Goal: Navigation & Orientation: Find specific page/section

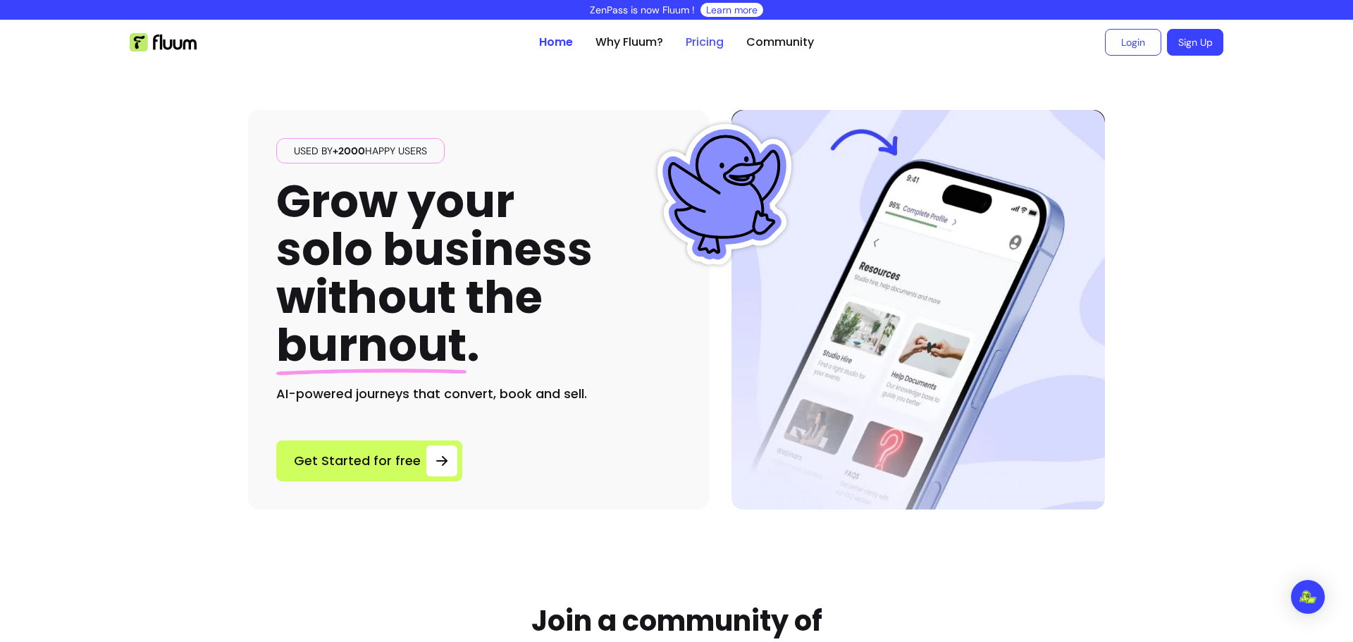
click at [696, 37] on link "Pricing" at bounding box center [705, 42] width 38 height 17
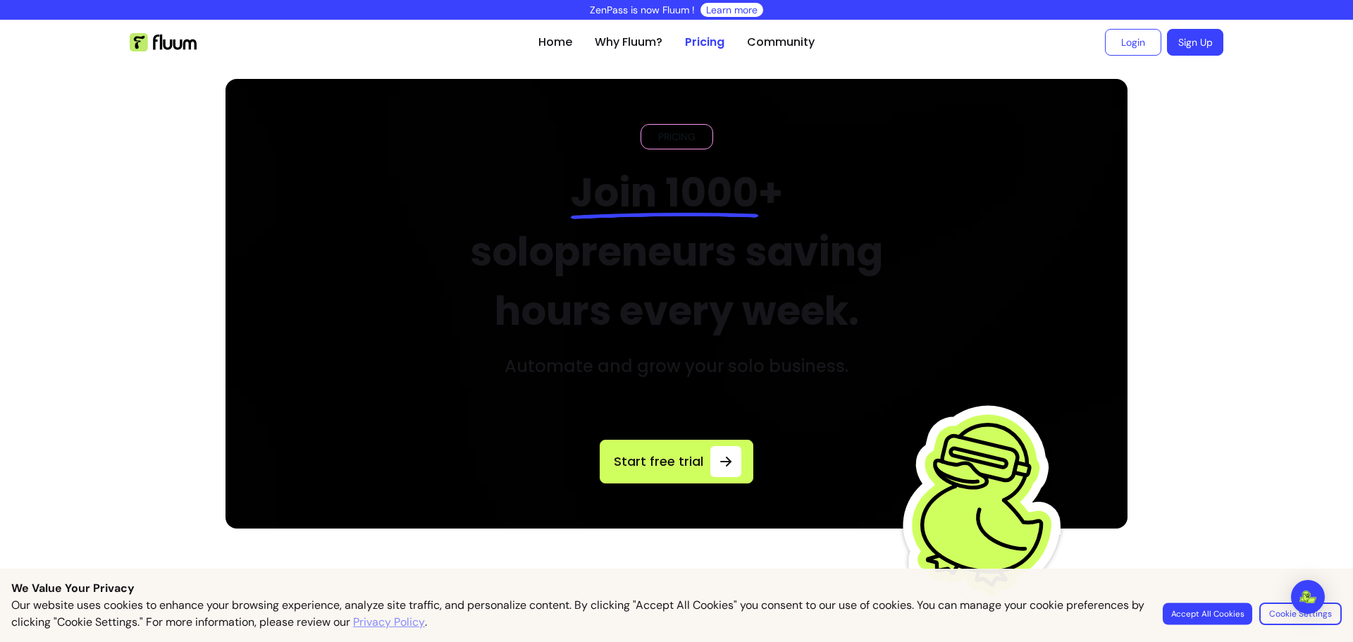
click at [1209, 613] on button "Accept All Cookies" at bounding box center [1207, 614] width 89 height 22
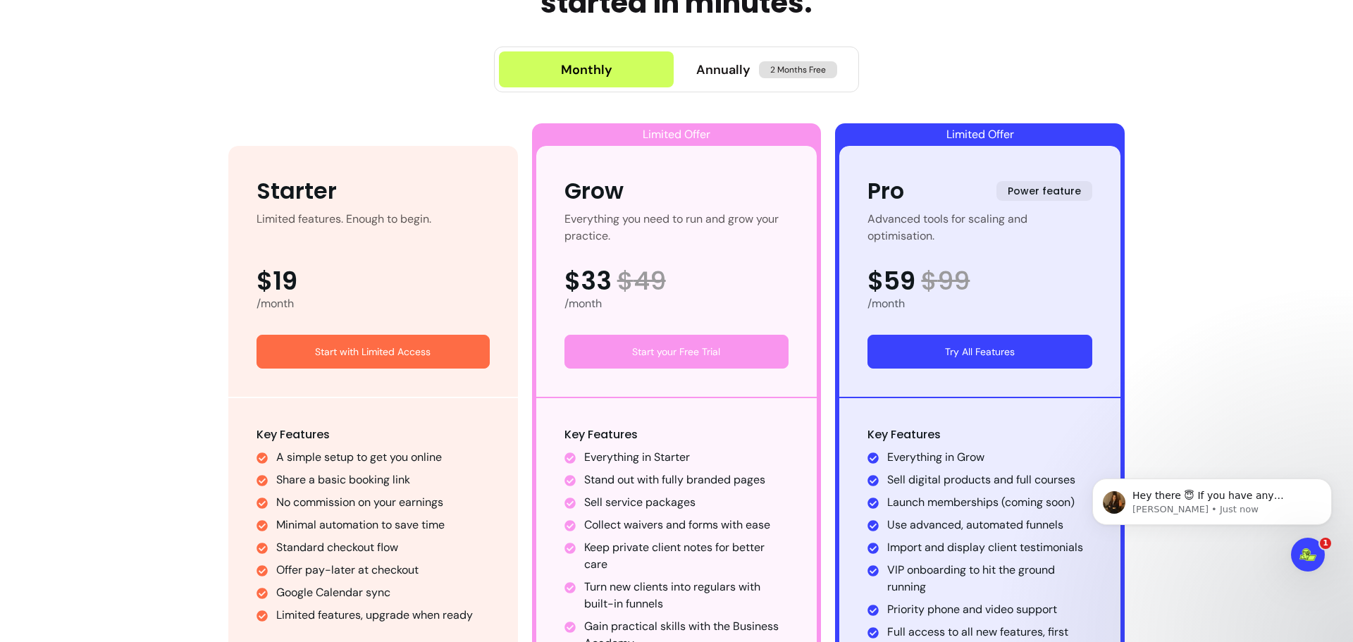
scroll to position [634, 0]
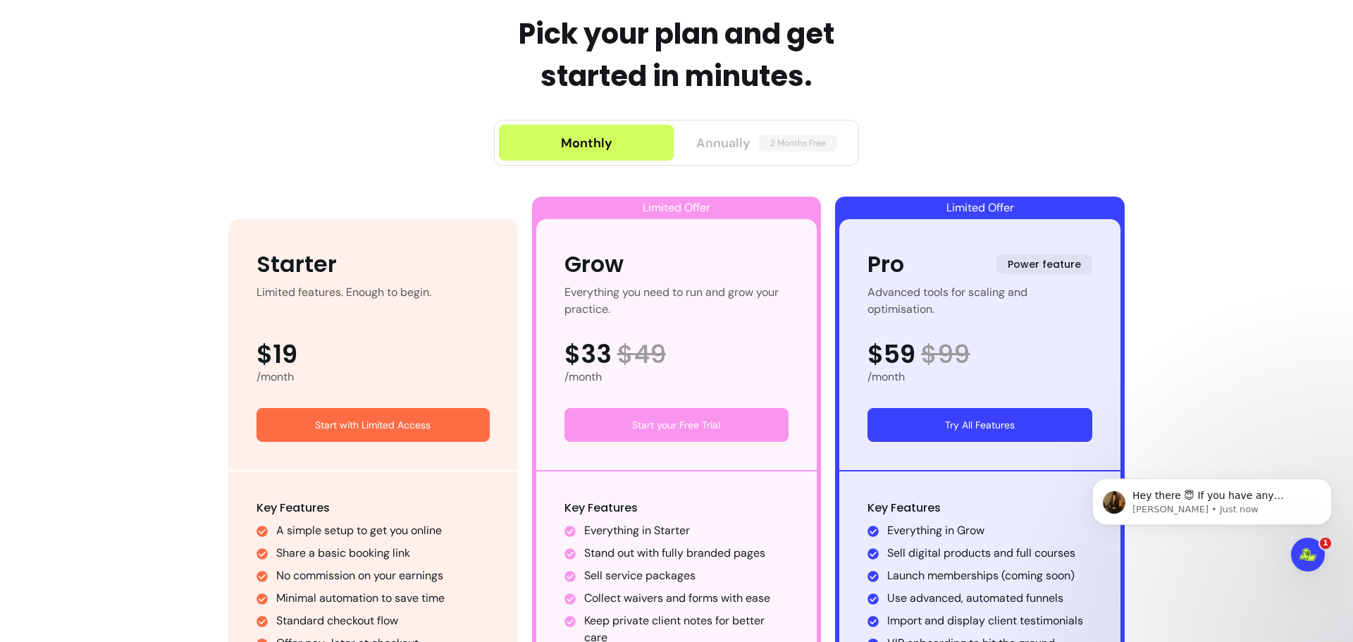
click at [776, 139] on span "2 Months Free" at bounding box center [798, 143] width 78 height 17
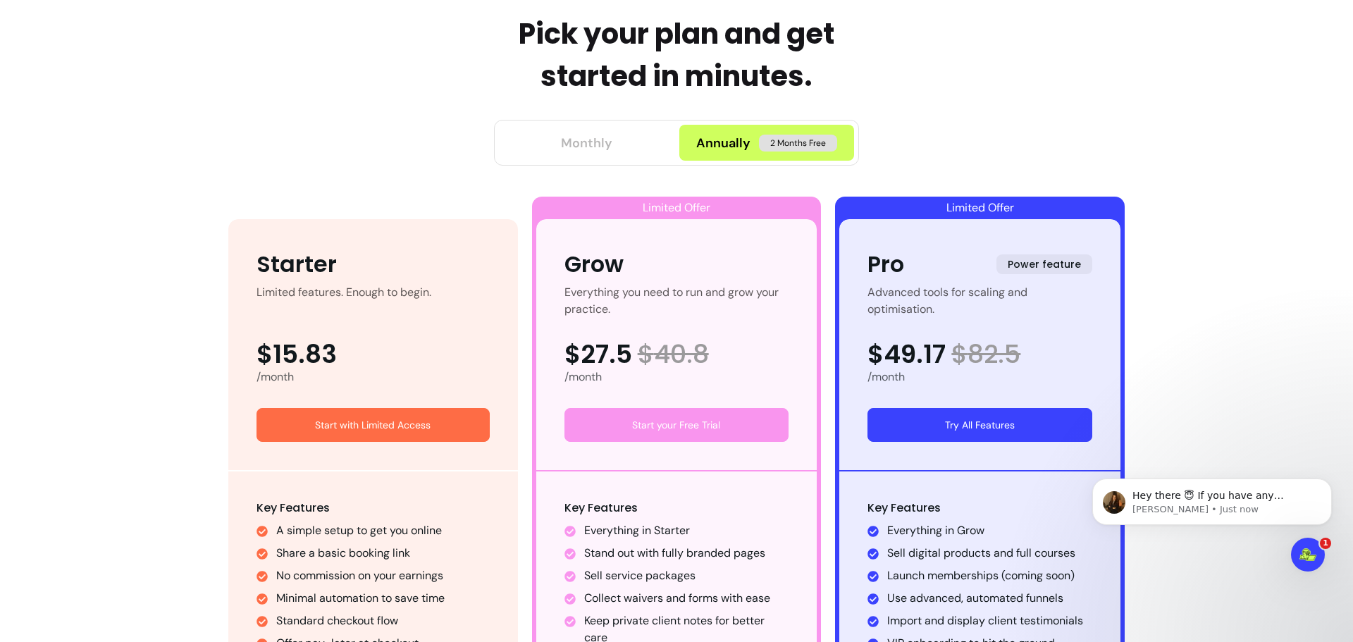
click at [589, 152] on div "Monthly" at bounding box center [586, 143] width 51 height 20
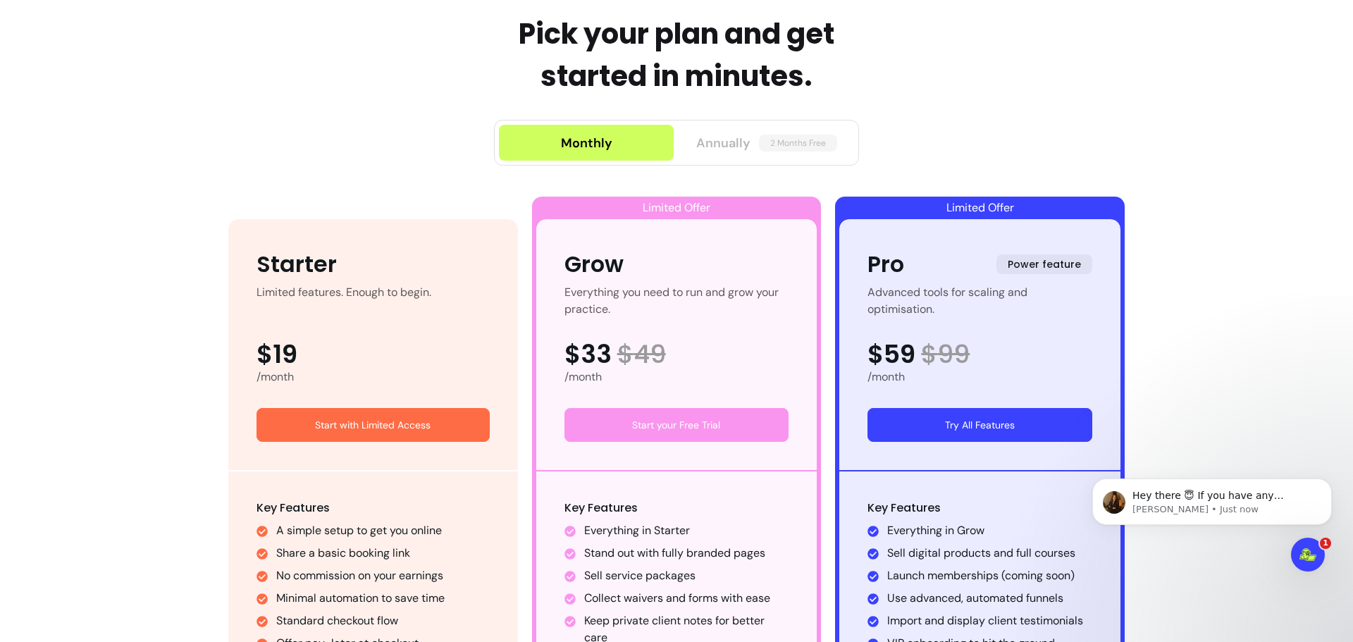
click at [778, 143] on span "2 Months Free" at bounding box center [798, 143] width 78 height 17
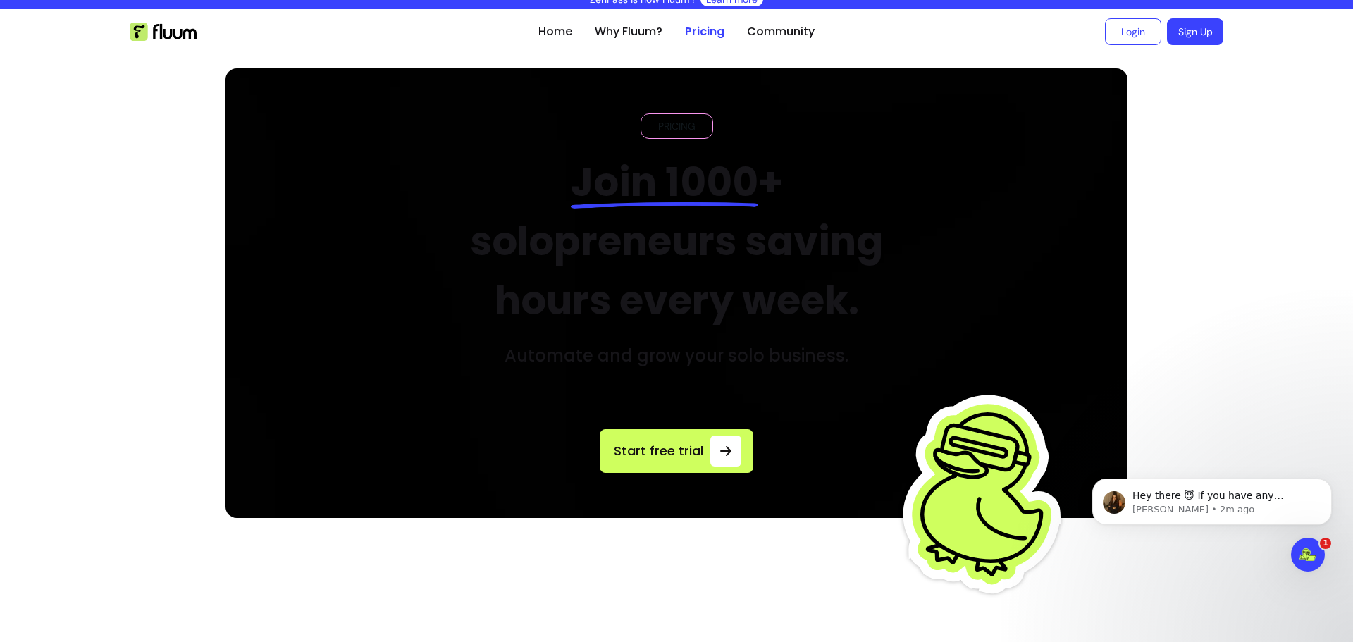
scroll to position [0, 0]
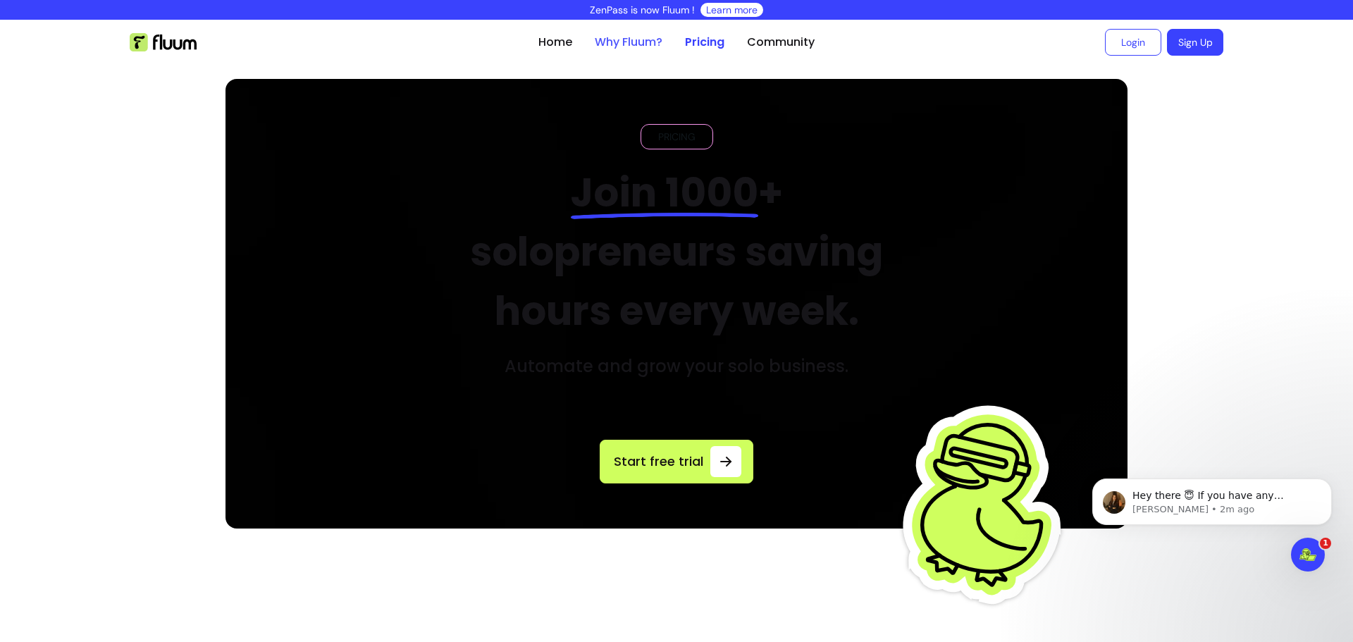
click at [622, 37] on link "Why Fluum?" at bounding box center [629, 42] width 68 height 17
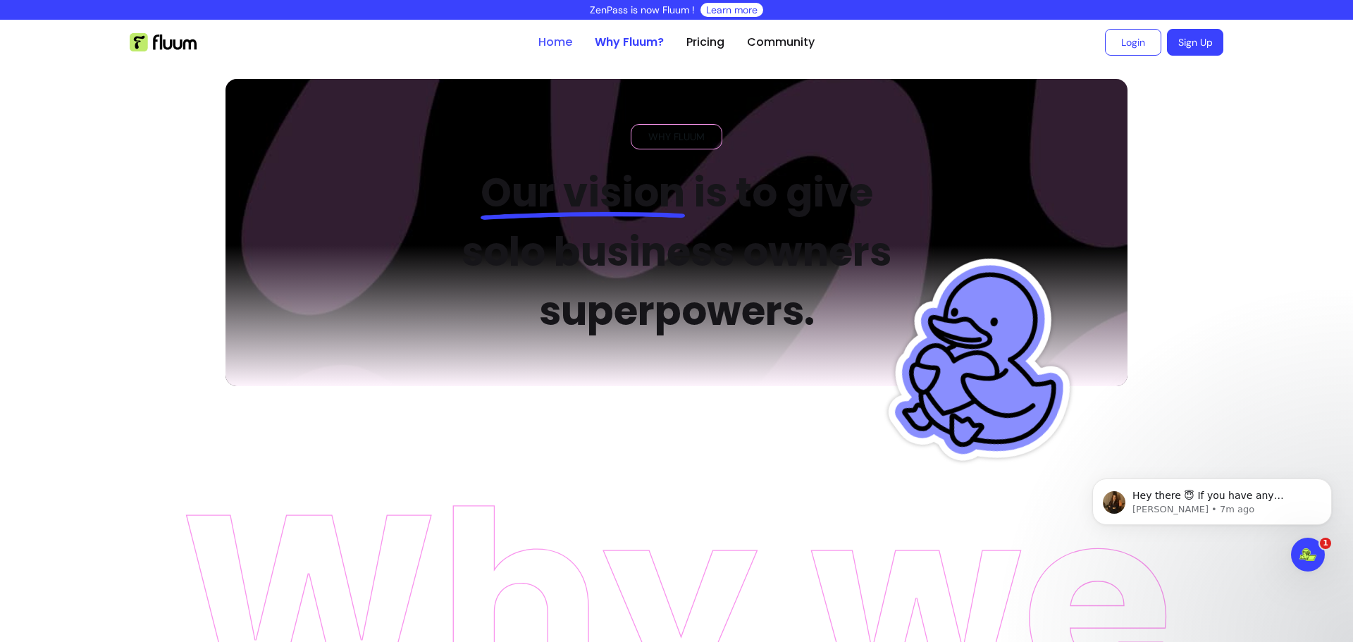
click at [549, 42] on link "Home" at bounding box center [555, 42] width 34 height 17
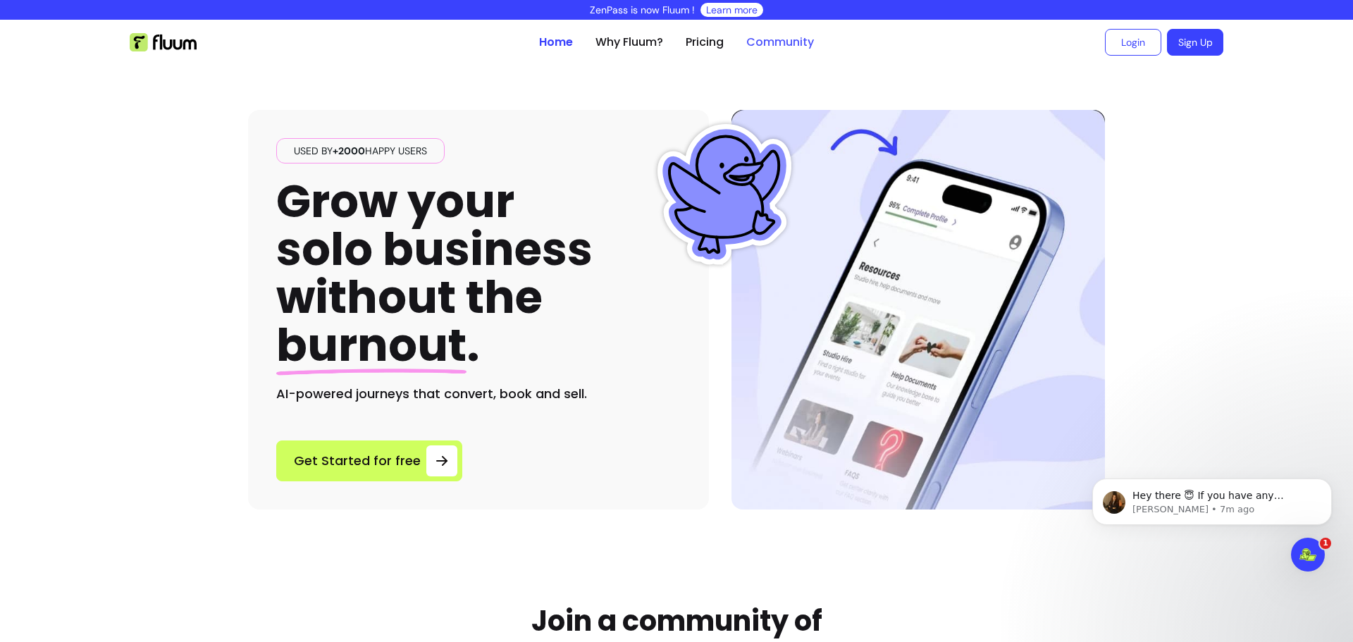
click at [782, 42] on link "Community" at bounding box center [780, 42] width 68 height 17
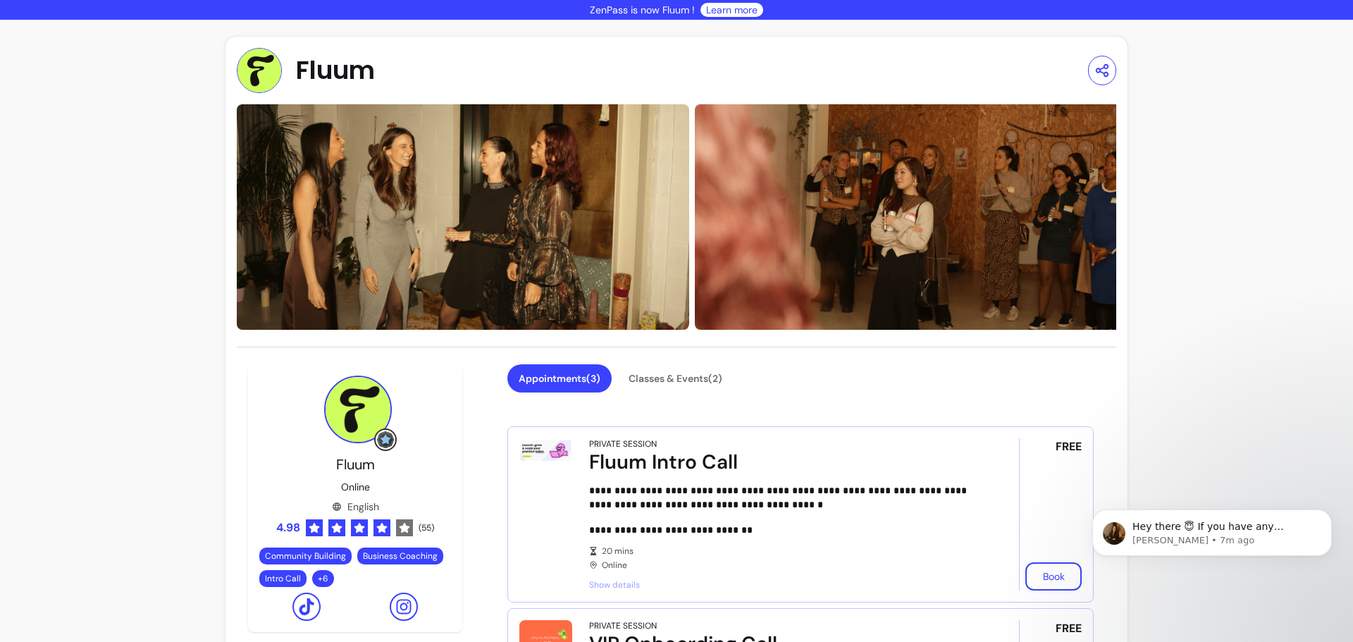
click at [1056, 319] on img at bounding box center [921, 217] width 452 height 226
click at [674, 379] on button "Classes & Events ( 2 )" at bounding box center [675, 378] width 113 height 27
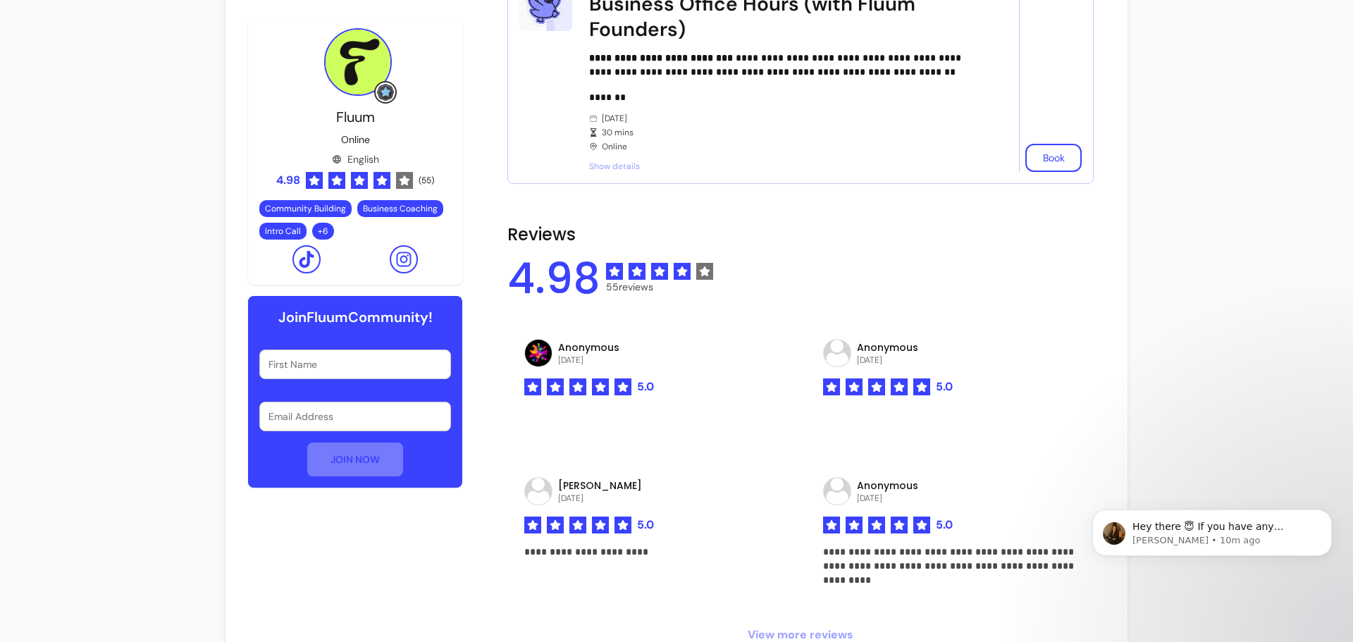
scroll to position [423, 0]
